Goal: Connect with others: Establish contact or relationships with other users

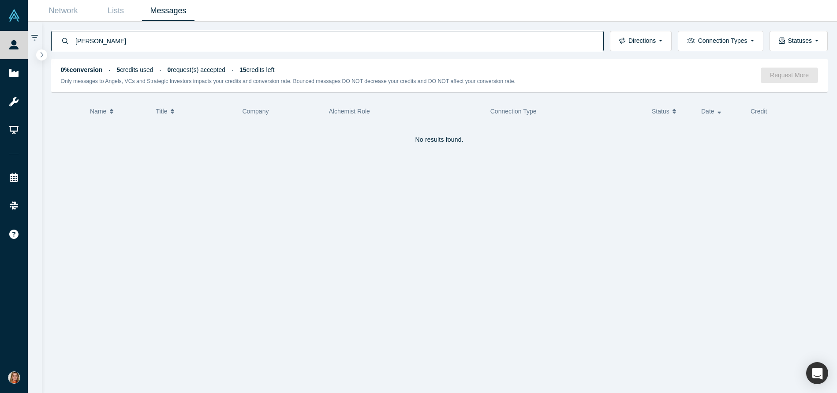
click at [154, 11] on link "Messages" at bounding box center [168, 10] width 52 height 21
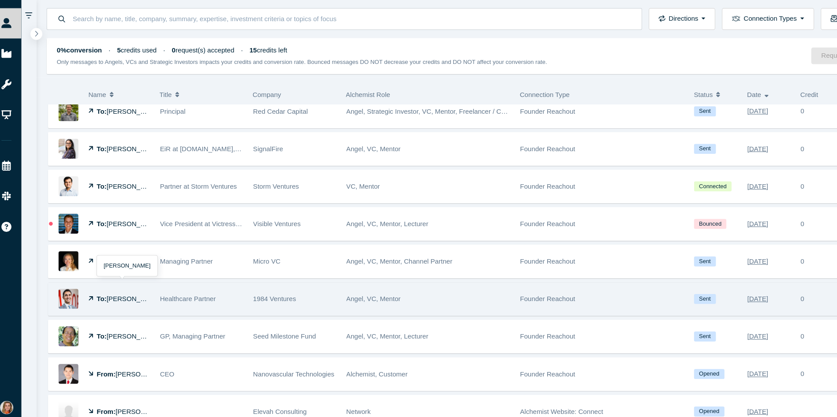
scroll to position [601, 0]
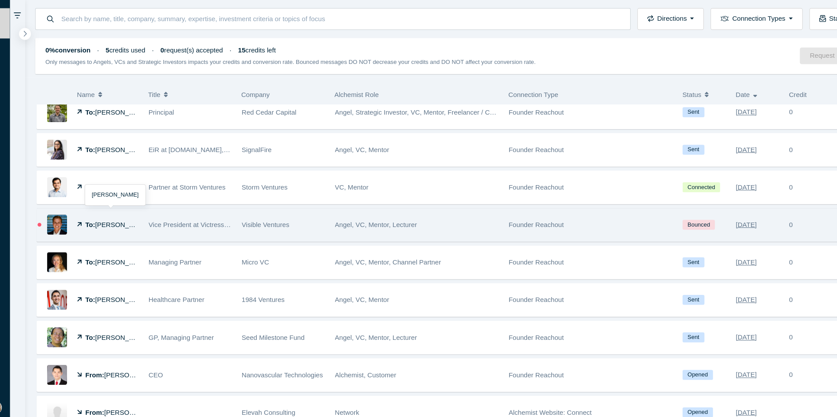
click at [118, 234] on span "[PERSON_NAME]" at bounding box center [132, 232] width 51 height 7
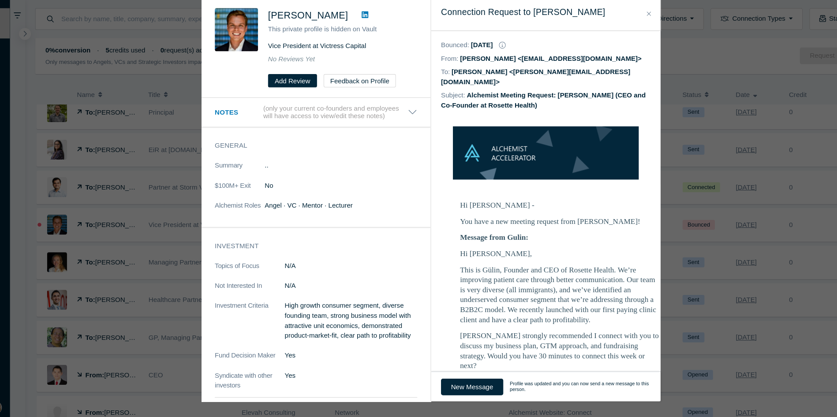
click at [357, 38] on icon at bounding box center [357, 37] width 6 height 7
click at [619, 37] on icon "Close" at bounding box center [621, 36] width 4 height 4
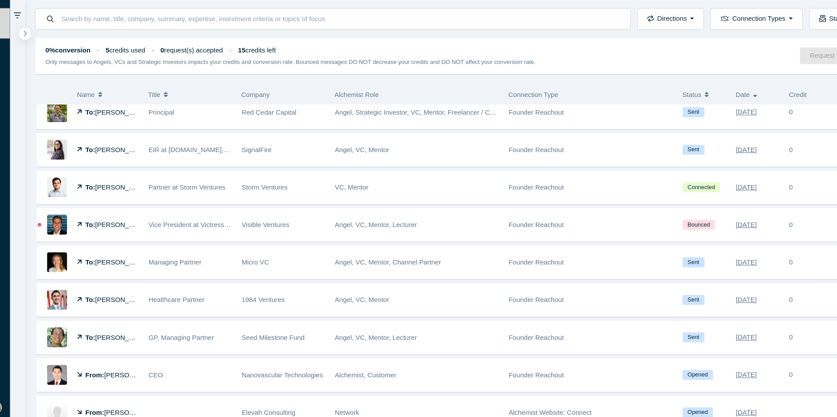
scroll to position [600, 0]
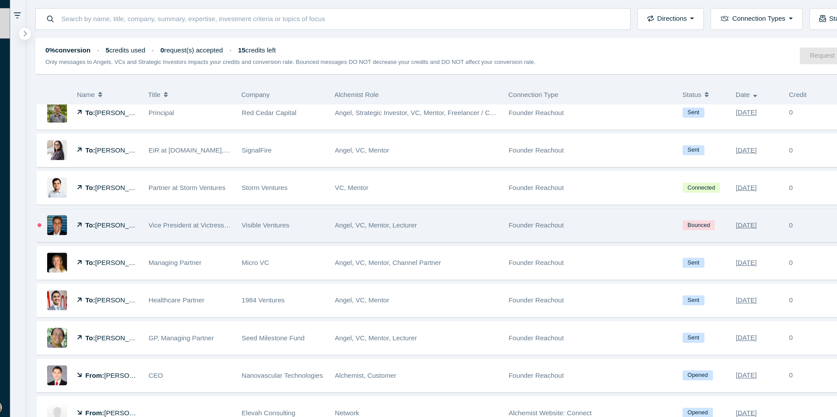
click at [124, 232] on span "[PERSON_NAME]" at bounding box center [132, 232] width 51 height 7
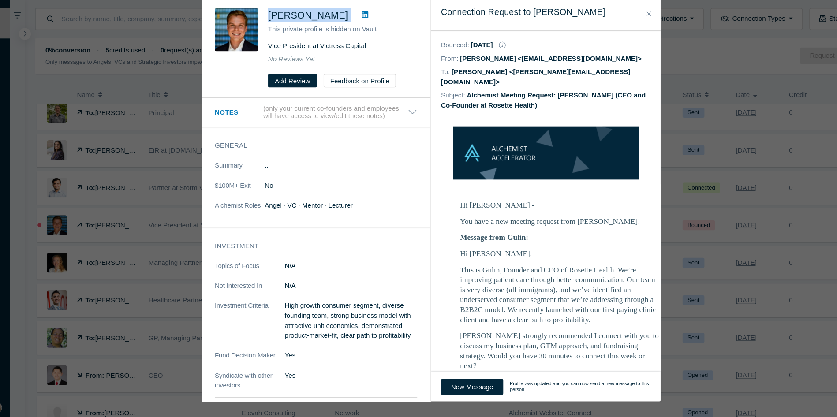
drag, startPoint x: 344, startPoint y: 36, endPoint x: 264, endPoint y: 39, distance: 79.9
click at [264, 39] on div "[PERSON_NAME] This private profile is hidden on Vault Vice President at Victres…" at bounding box center [313, 68] width 191 height 74
copy div "[PERSON_NAME]"
click at [415, 392] on div "Was the recommendation useful? [PERSON_NAME] This private profile is hidden on …" at bounding box center [418, 208] width 837 height 417
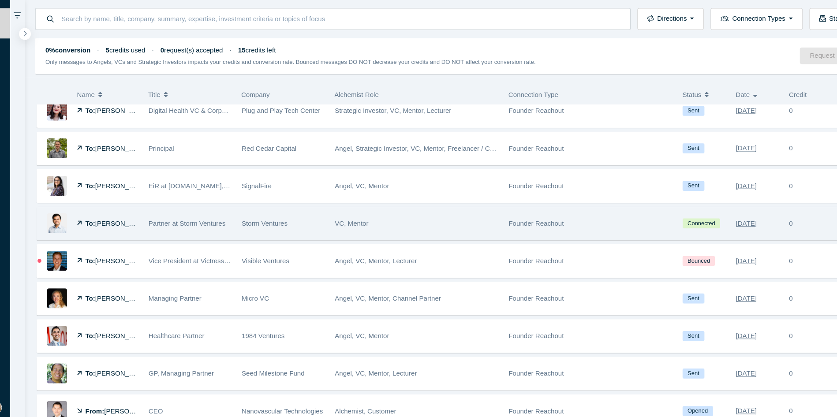
scroll to position [567, 0]
click at [119, 233] on span "[PERSON_NAME]" at bounding box center [132, 231] width 51 height 7
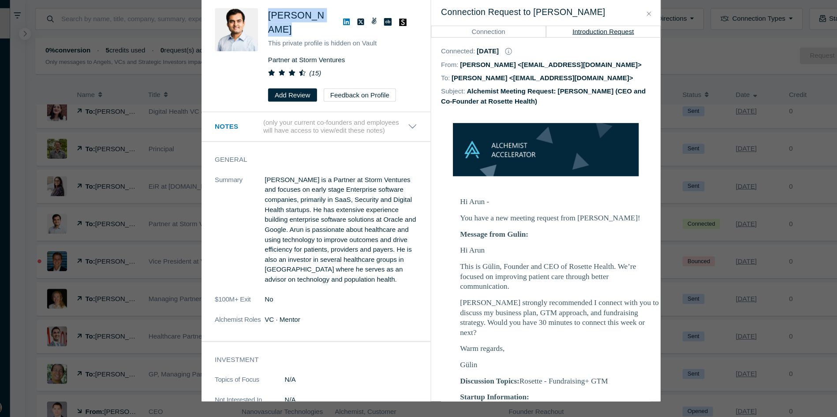
drag, startPoint x: 313, startPoint y: 52, endPoint x: 266, endPoint y: 37, distance: 49.2
click at [266, 37] on div "[PERSON_NAME] This private profile is hidden on Vault Partner at Storm Ventures…" at bounding box center [313, 74] width 191 height 87
copy span "[PERSON_NAME]"
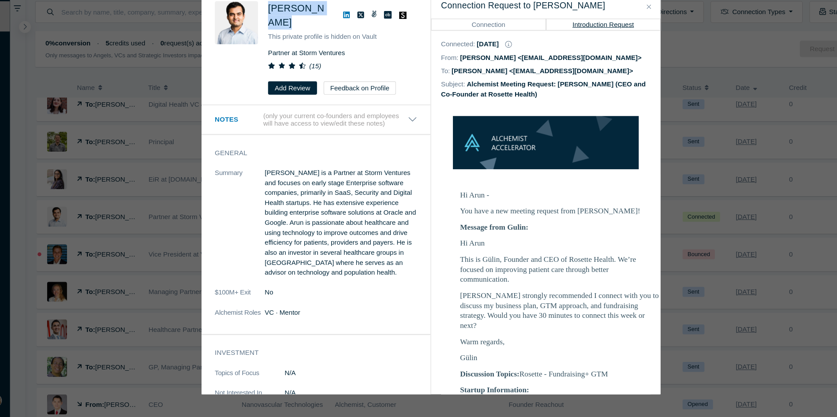
click at [620, 37] on icon "Close" at bounding box center [621, 36] width 4 height 6
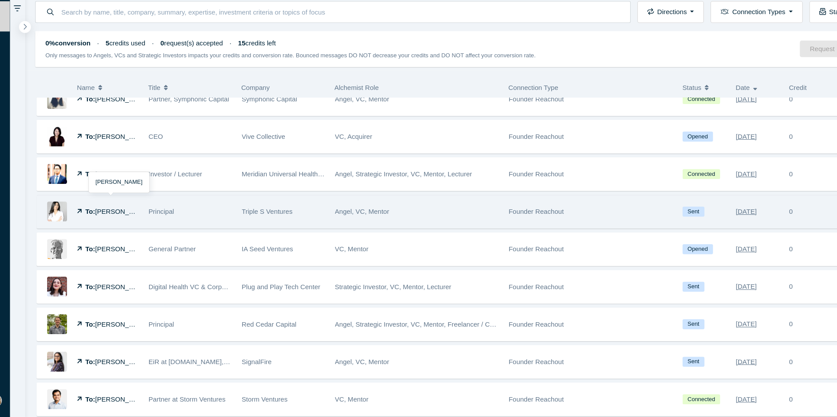
scroll to position [397, 0]
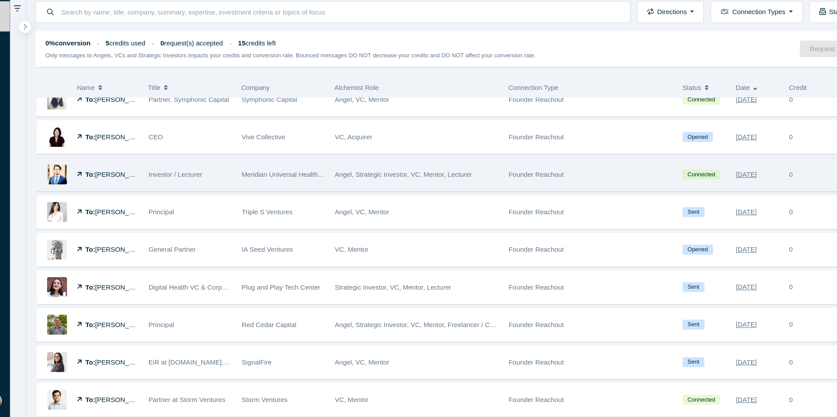
click at [114, 191] on span "[PERSON_NAME]" at bounding box center [132, 191] width 51 height 7
click at [89, 192] on div "To: [PERSON_NAME]" at bounding box center [100, 192] width 94 height 30
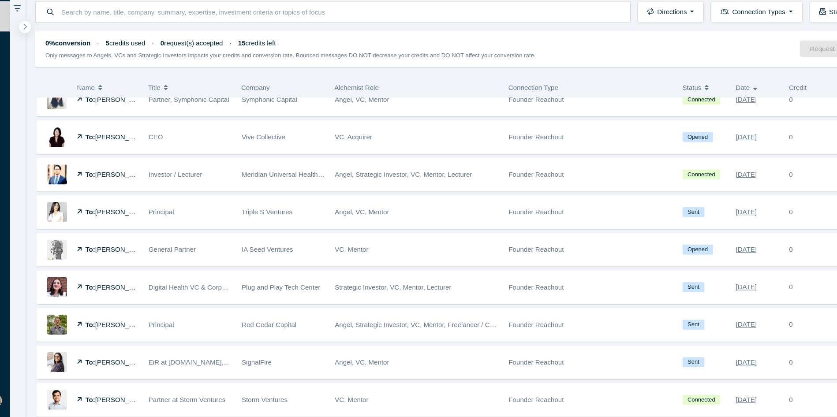
click at [115, 191] on div "Was the recommendation useful? [PERSON_NAME] This private profile is hidden on …" at bounding box center [418, 208] width 837 height 417
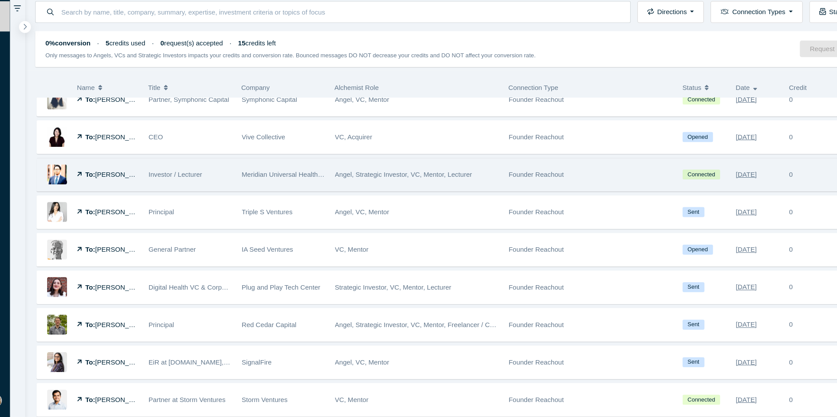
click at [158, 191] on span "Investor / Lecturer" at bounding box center [182, 191] width 50 height 7
click at [71, 191] on div "Was the recommendation useful? [PERSON_NAME] This private profile is hidden on …" at bounding box center [418, 208] width 837 height 417
drag, startPoint x: 127, startPoint y: 195, endPoint x: 77, endPoint y: 193, distance: 49.5
click at [77, 193] on div "To: [PERSON_NAME]" at bounding box center [100, 192] width 94 height 30
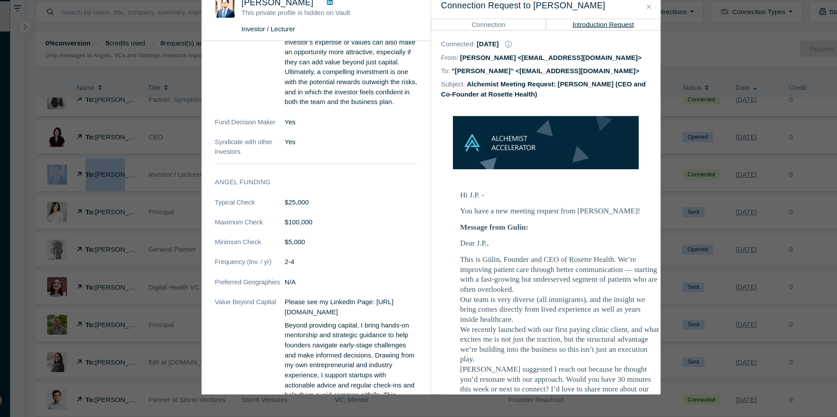
scroll to position [626, 0]
drag, startPoint x: 285, startPoint y: 214, endPoint x: 307, endPoint y: 217, distance: 22.3
click at [307, 217] on dd "$25,000" at bounding box center [344, 215] width 123 height 9
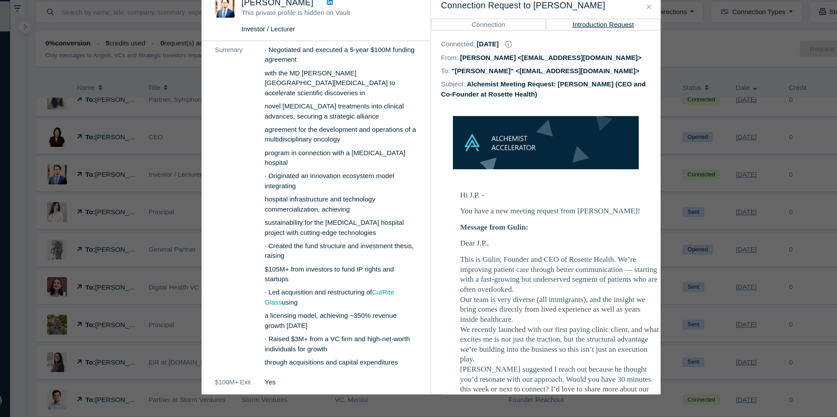
scroll to position [0, 0]
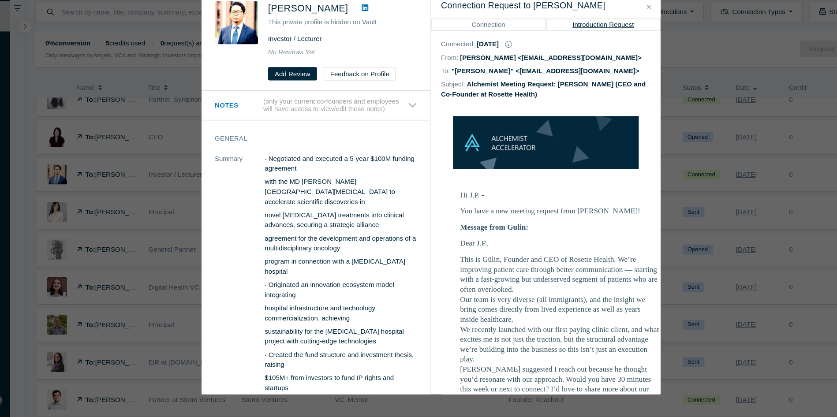
click at [139, 201] on div "Was the recommendation useful? [PERSON_NAME] This private profile is hidden on …" at bounding box center [418, 208] width 837 height 417
click at [112, 182] on div "Was the recommendation useful? [PERSON_NAME] This private profile is hidden on …" at bounding box center [418, 208] width 837 height 417
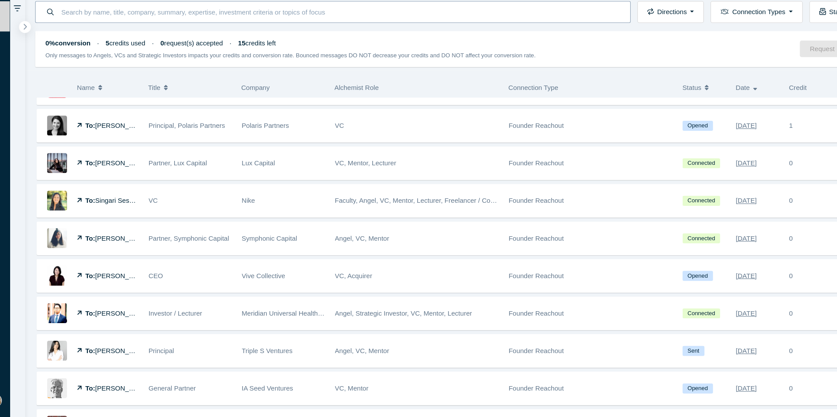
scroll to position [258, 0]
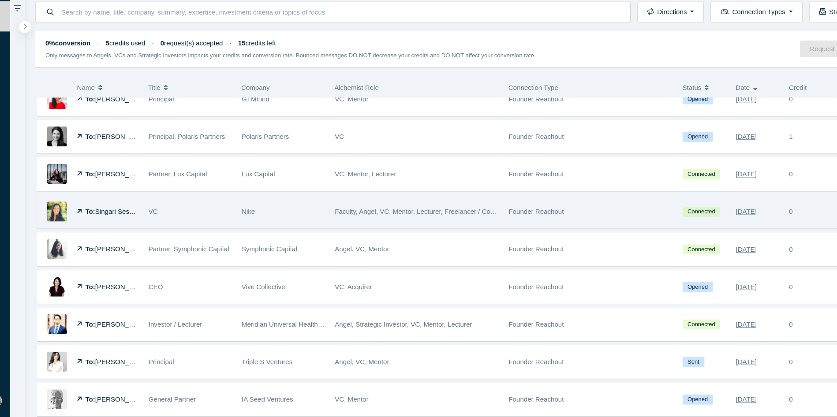
click at [81, 225] on div "To: [PERSON_NAME]" at bounding box center [100, 226] width 94 height 30
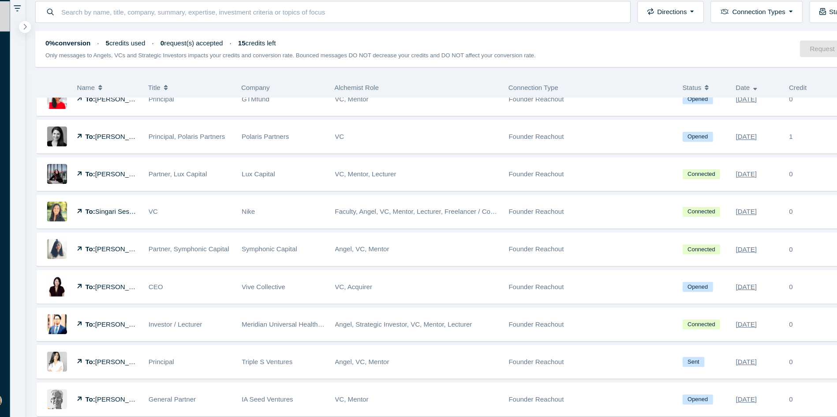
click at [397, 224] on li "[PERSON_NAME]'s largest student founder program (Stanford Venture Studio) suppo…" at bounding box center [338, 247] width 135 height 74
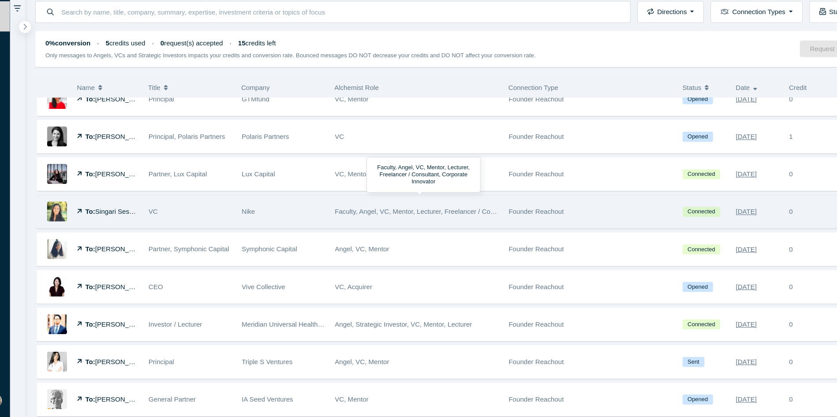
click at [373, 231] on div "Faculty, Angel, VC, Mentor, Lecturer, Freelancer / Consultant, Corporate Innova…" at bounding box center [406, 226] width 152 height 30
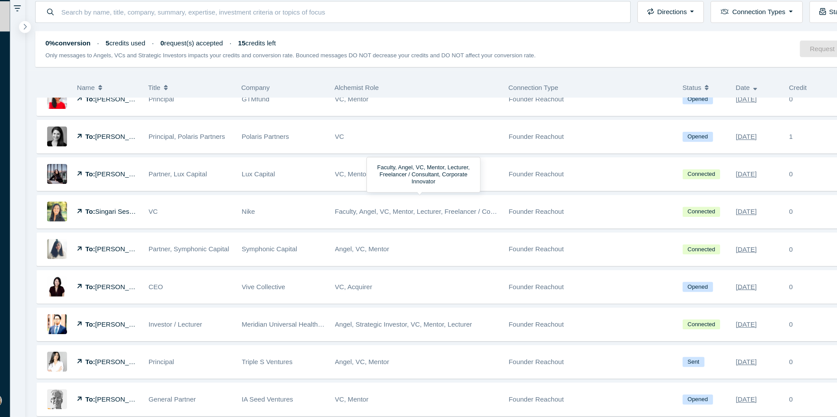
click at [242, 225] on dt "Summary" at bounding box center [241, 241] width 46 height 139
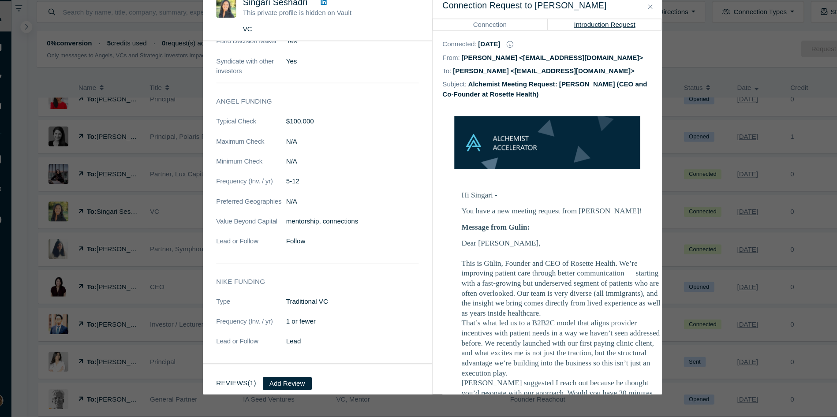
scroll to position [371, 0]
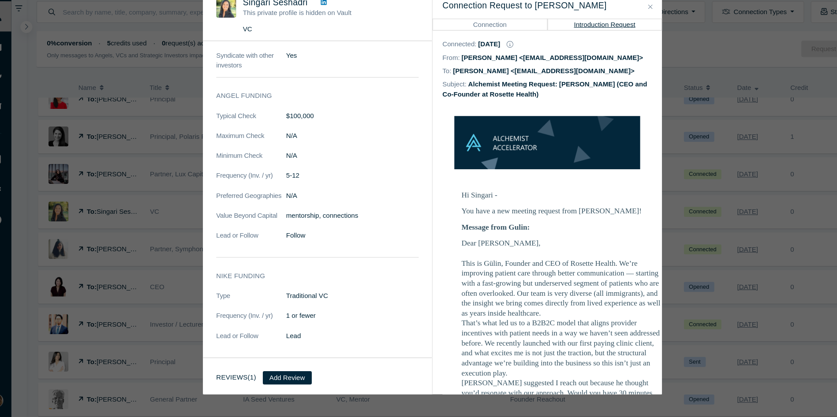
click at [621, 37] on icon "Close" at bounding box center [621, 36] width 4 height 6
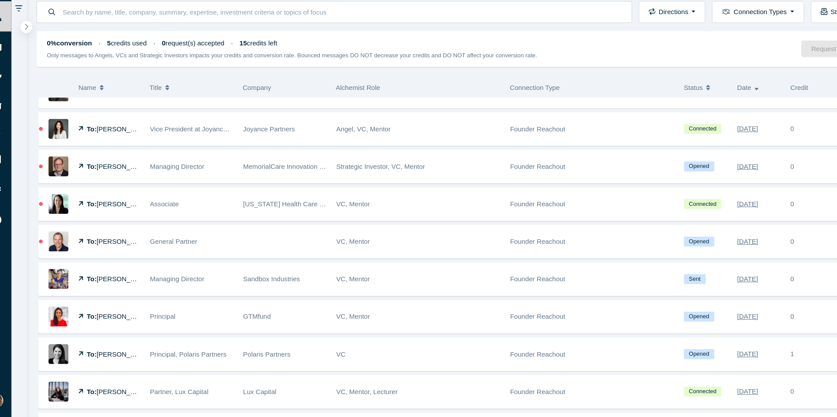
scroll to position [56, 0]
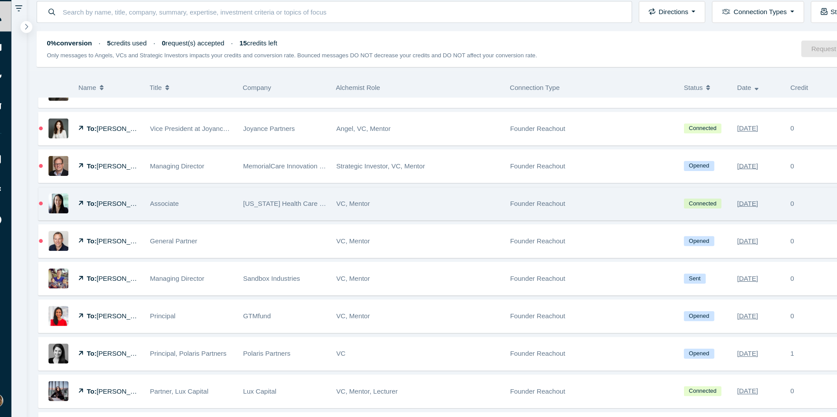
click at [72, 219] on img at bounding box center [71, 219] width 19 height 19
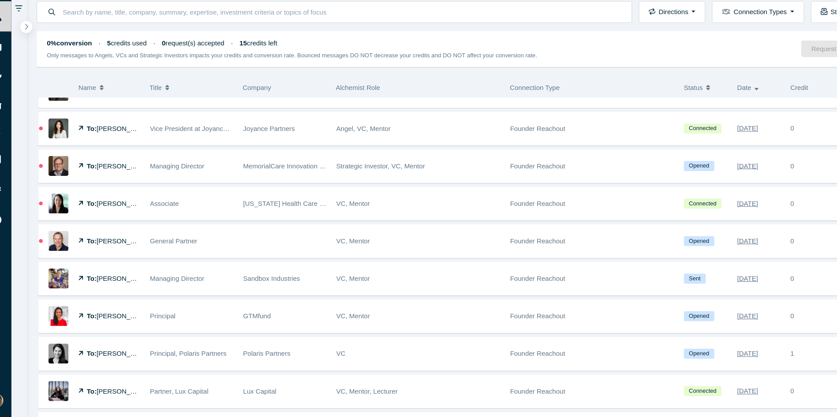
click at [71, 221] on div "Was the recommendation useful? [PERSON_NAME] This private profile is hidden on …" at bounding box center [418, 208] width 837 height 417
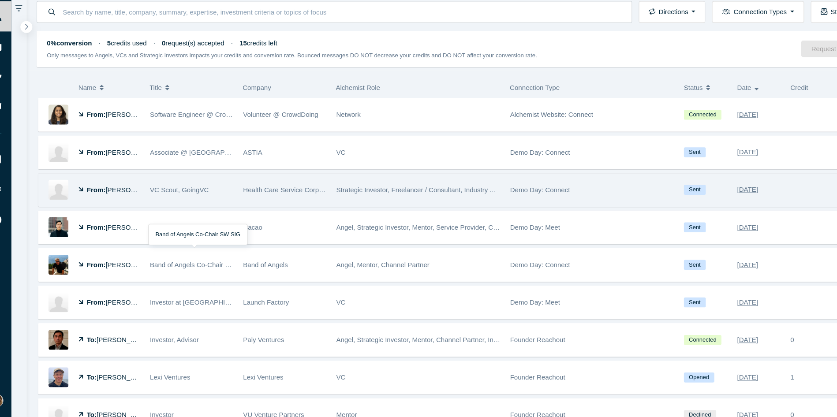
scroll to position [1046, 0]
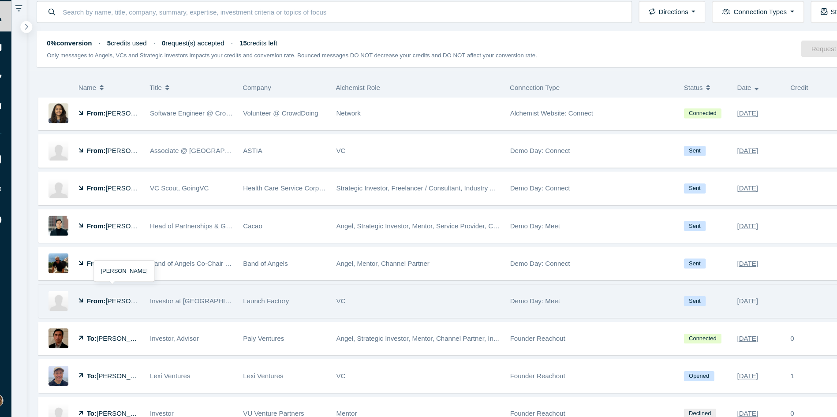
click at [127, 310] on span "[PERSON_NAME]" at bounding box center [140, 309] width 51 height 7
click at [114, 310] on strong "From:" at bounding box center [107, 309] width 18 height 7
click at [118, 312] on span "[PERSON_NAME]" at bounding box center [140, 309] width 51 height 7
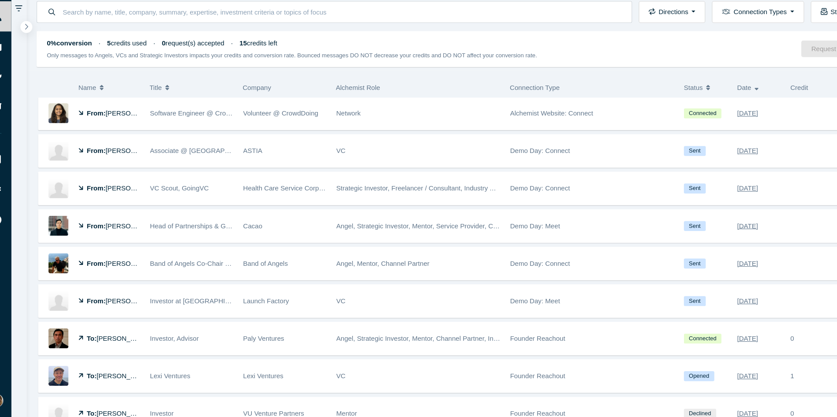
click at [70, 311] on img at bounding box center [71, 309] width 19 height 19
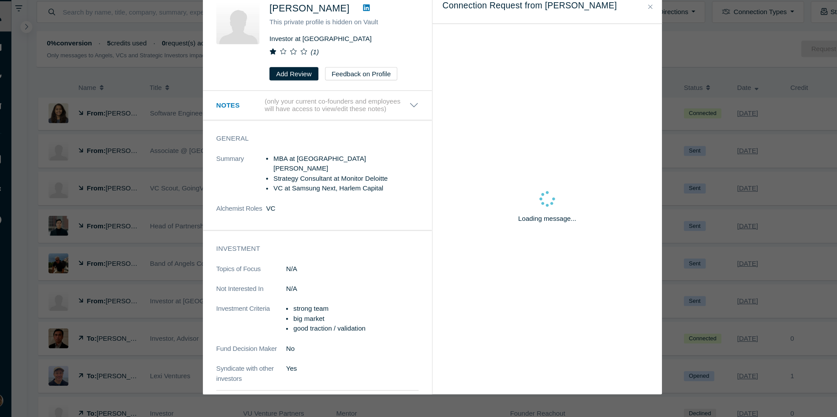
click at [149, 307] on div "Was the recommendation useful? [PERSON_NAME] This private profile is hidden on …" at bounding box center [418, 208] width 837 height 417
click at [312, 191] on li "Strategy Consultant at Monitor Deloitte" at bounding box center [338, 195] width 135 height 9
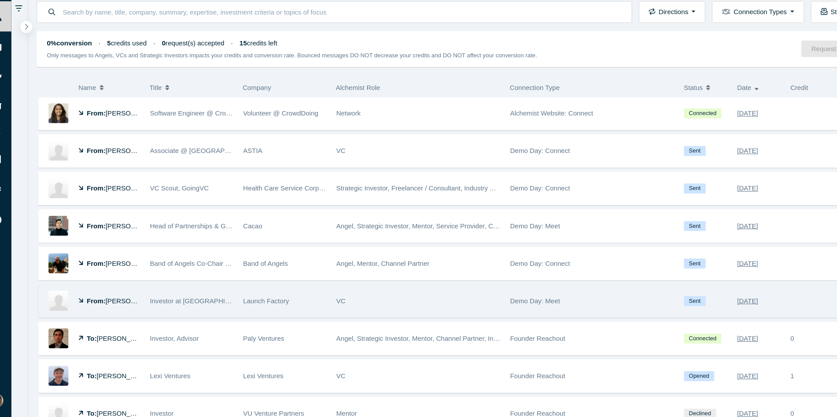
click at [133, 315] on div "From: [PERSON_NAME]" at bounding box center [118, 309] width 57 height 30
click at [122, 307] on span "[PERSON_NAME]" at bounding box center [140, 309] width 51 height 7
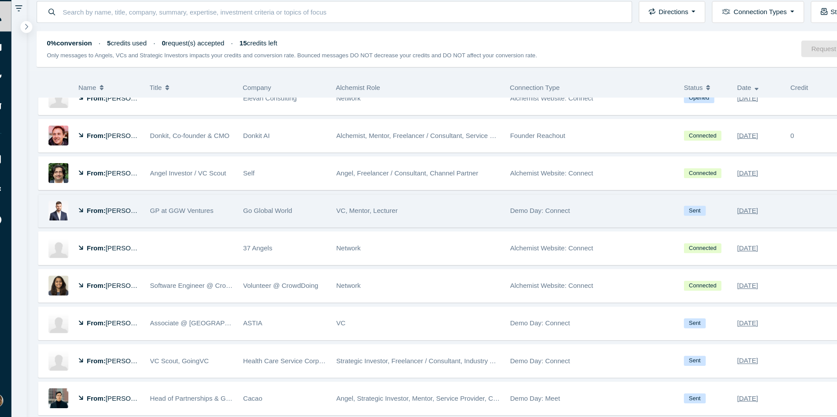
scroll to position [884, 0]
